Goal: Register for event/course

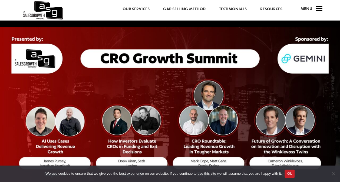
click at [289, 175] on button "Ok" at bounding box center [289, 174] width 10 height 8
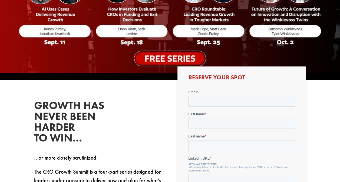
scroll to position [135, 0]
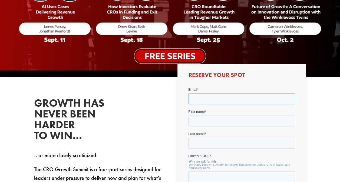
click at [224, 96] on input "Email *" at bounding box center [241, 98] width 107 height 11
type input "[PERSON_NAME][EMAIL_ADDRESS][PERSON_NAME][DOMAIN_NAME]"
type input "[PERSON_NAME]"
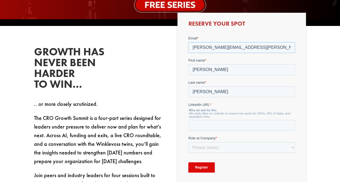
scroll to position [186, 0]
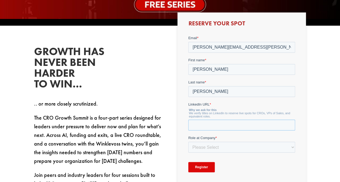
click at [263, 126] on input "LinkedIn URL *" at bounding box center [241, 124] width 107 height 11
paste input "[URL][DOMAIN_NAME][PERSON_NAME]"
type input "[URL][DOMAIN_NAME][PERSON_NAME]"
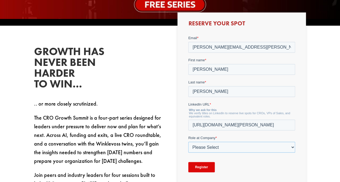
click at [207, 147] on select "Please Select C-Level (CRO, CSO, etc) Senior Leadership (VP of Sales, VP of Ena…" at bounding box center [241, 147] width 107 height 11
select select "C-Level (CRO, CSO, etc)"
click at [188, 142] on select "Please Select C-Level (CRO, CSO, etc) Senior Leadership (VP of Sales, VP of Ena…" at bounding box center [241, 147] width 107 height 11
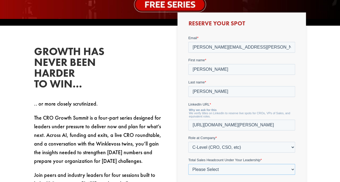
click at [198, 166] on select "Please Select Just Me 1-9 [PHONE_NUMBER] [PHONE_NUMBER]+" at bounding box center [241, 169] width 107 height 11
click at [182, 144] on div "Reserve Your Spot" at bounding box center [241, 114] width 128 height 205
click at [205, 167] on select "Please Select Just Me 1-9 [PHONE_NUMBER] [PHONE_NUMBER]+" at bounding box center [241, 169] width 107 height 11
select select "1-9"
click at [188, 164] on select "Please Select Just Me 1-9 [PHONE_NUMBER] [PHONE_NUMBER]+" at bounding box center [241, 169] width 107 height 11
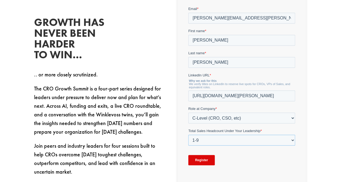
scroll to position [218, 0]
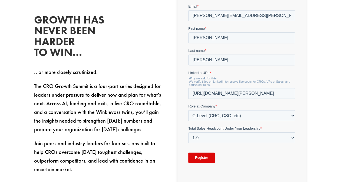
click at [195, 159] on input "Register" at bounding box center [201, 157] width 26 height 10
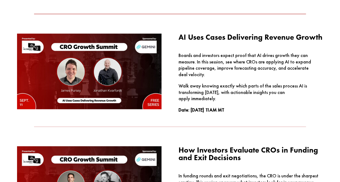
scroll to position [430, 0]
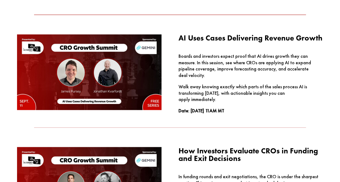
click at [47, 80] on img at bounding box center [89, 72] width 145 height 76
click at [154, 103] on img at bounding box center [89, 72] width 145 height 76
click at [99, 98] on img at bounding box center [89, 72] width 145 height 76
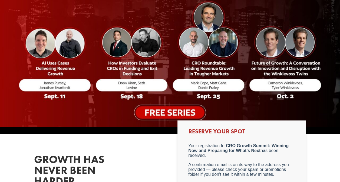
scroll to position [0, 0]
